Goal: Information Seeking & Learning: Learn about a topic

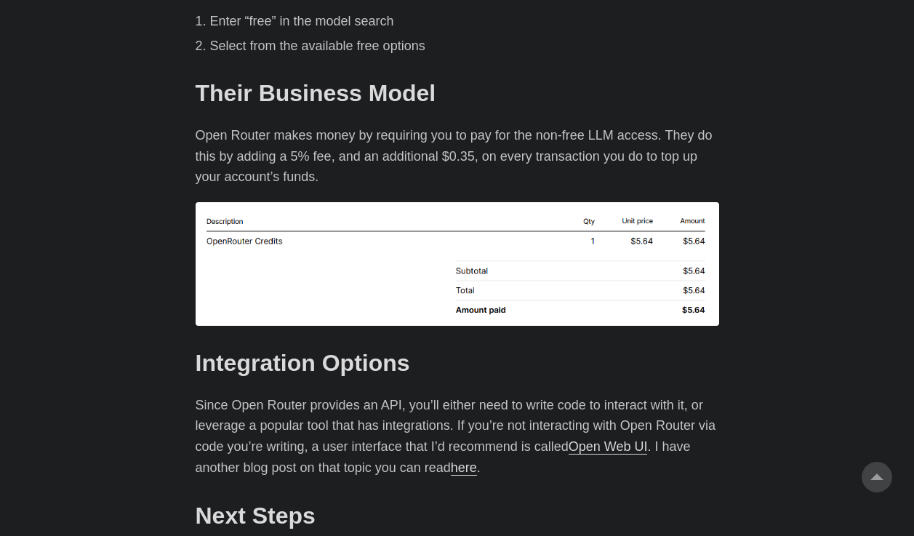
click at [446, 125] on p "Open Router makes money by requiring you to pay for the non-free LLM access. Th…" at bounding box center [458, 156] width 524 height 63
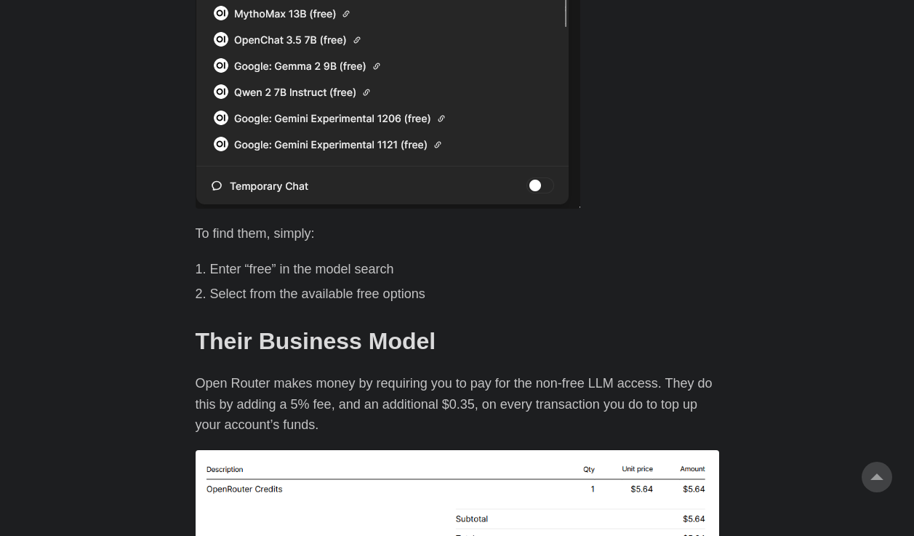
scroll to position [1328, 0]
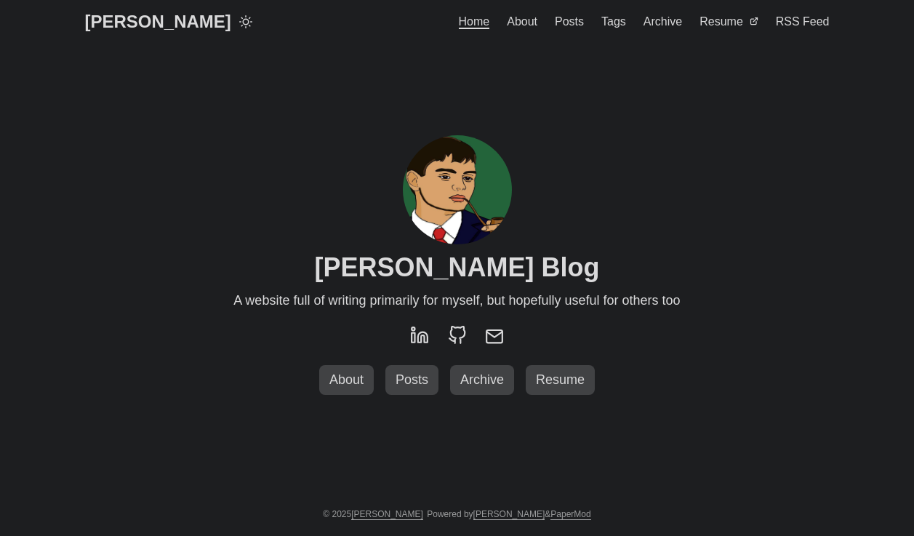
click at [410, 374] on span "Posts" at bounding box center [412, 379] width 44 height 15
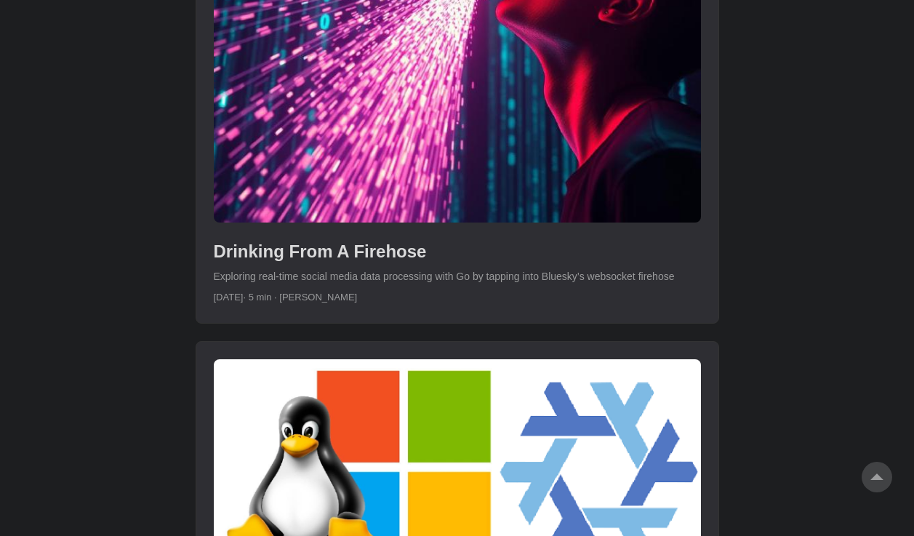
scroll to position [4281, 0]
